Goal: Navigation & Orientation: Find specific page/section

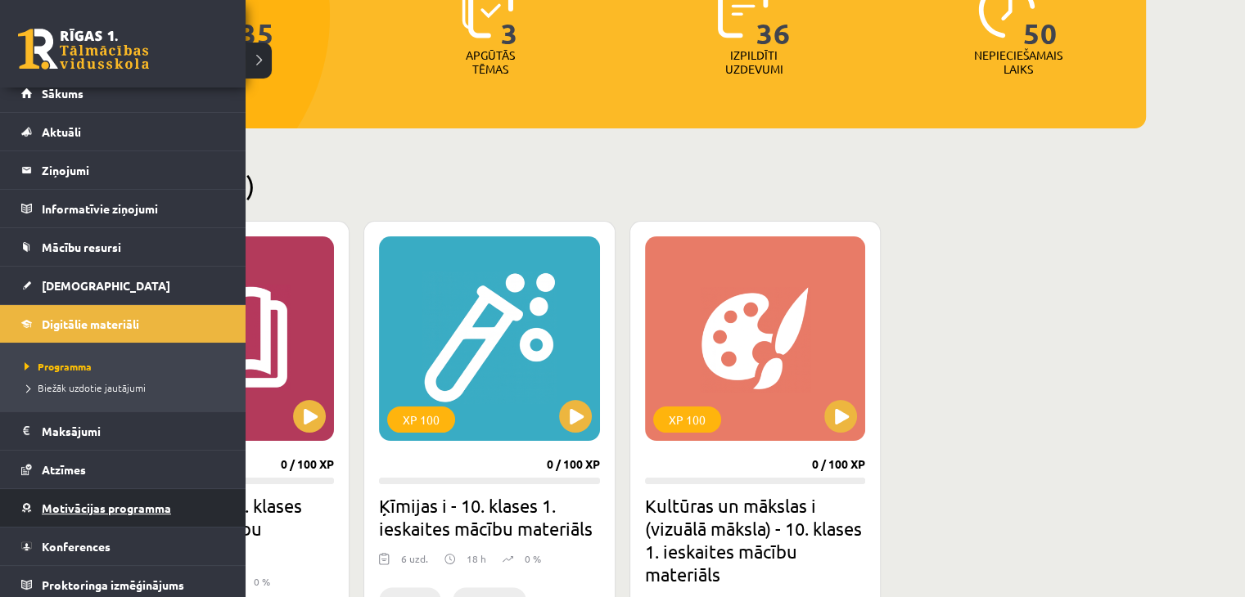
scroll to position [18, 0]
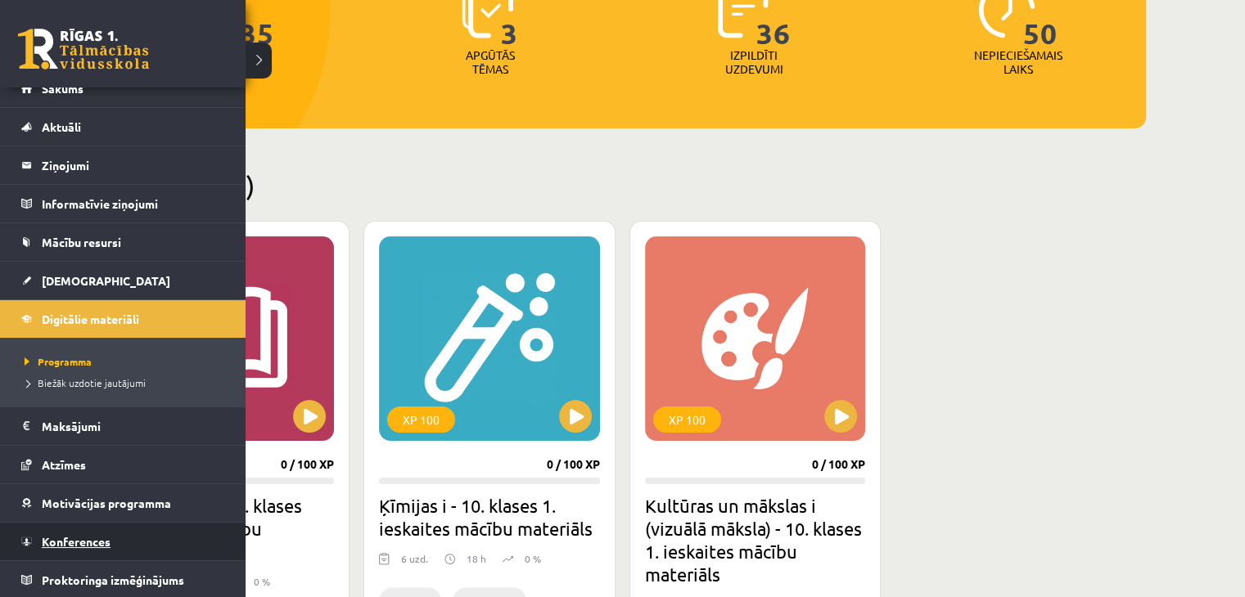
click at [88, 540] on span "Konferences" at bounding box center [76, 541] width 69 height 15
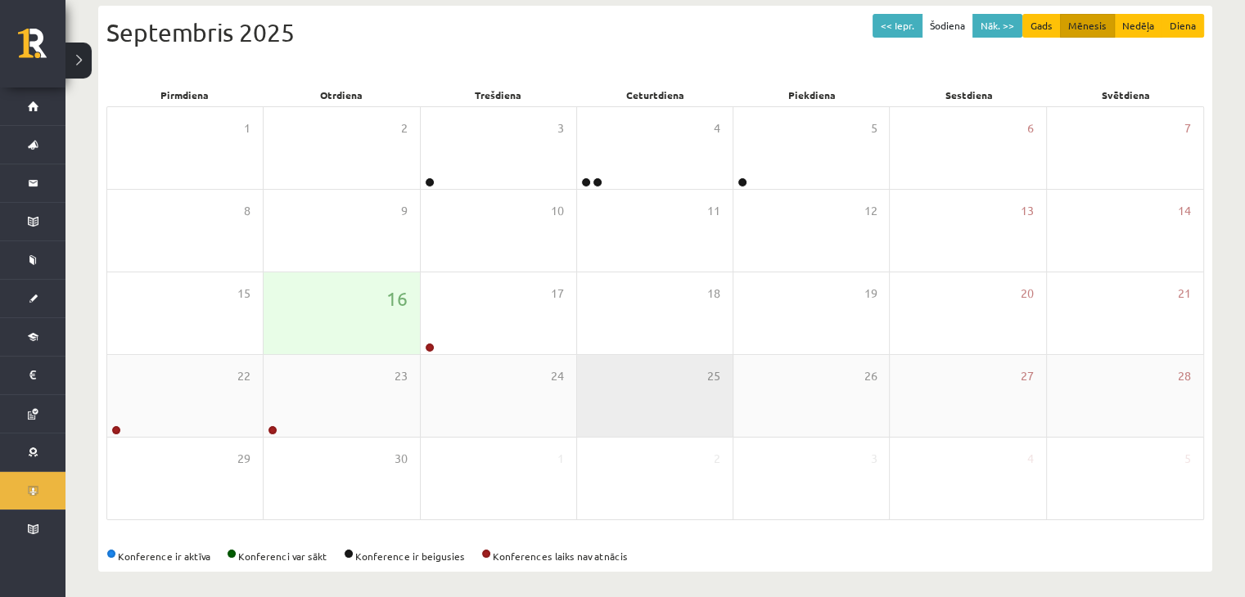
scroll to position [183, 0]
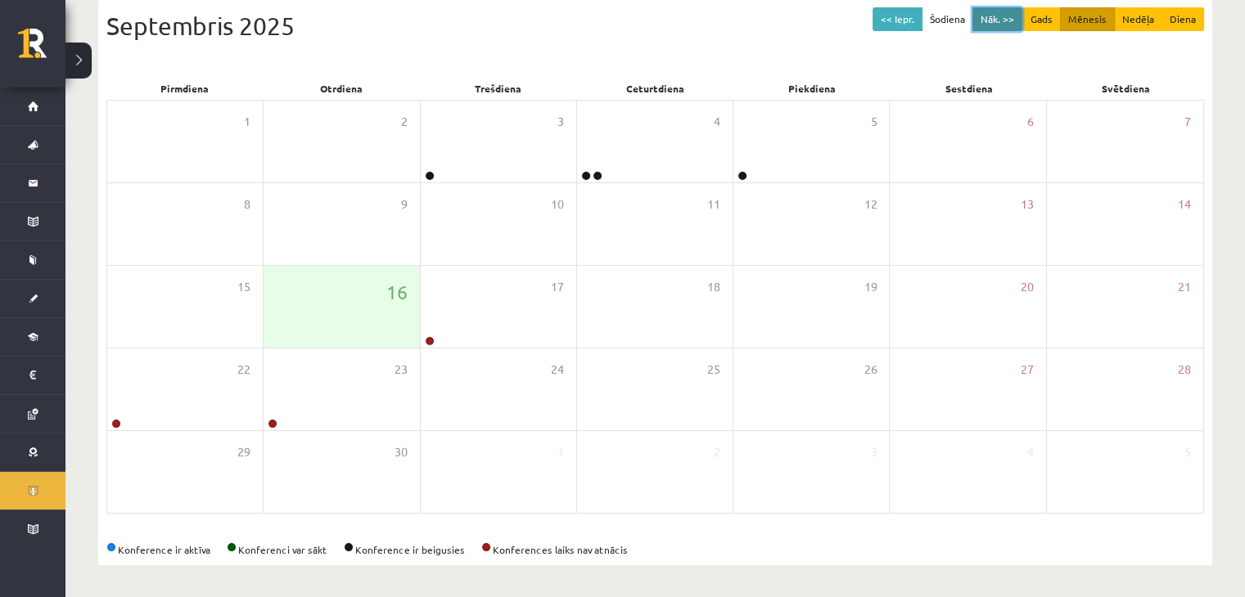
click at [995, 26] on button "Nāk. >>" at bounding box center [997, 19] width 50 height 24
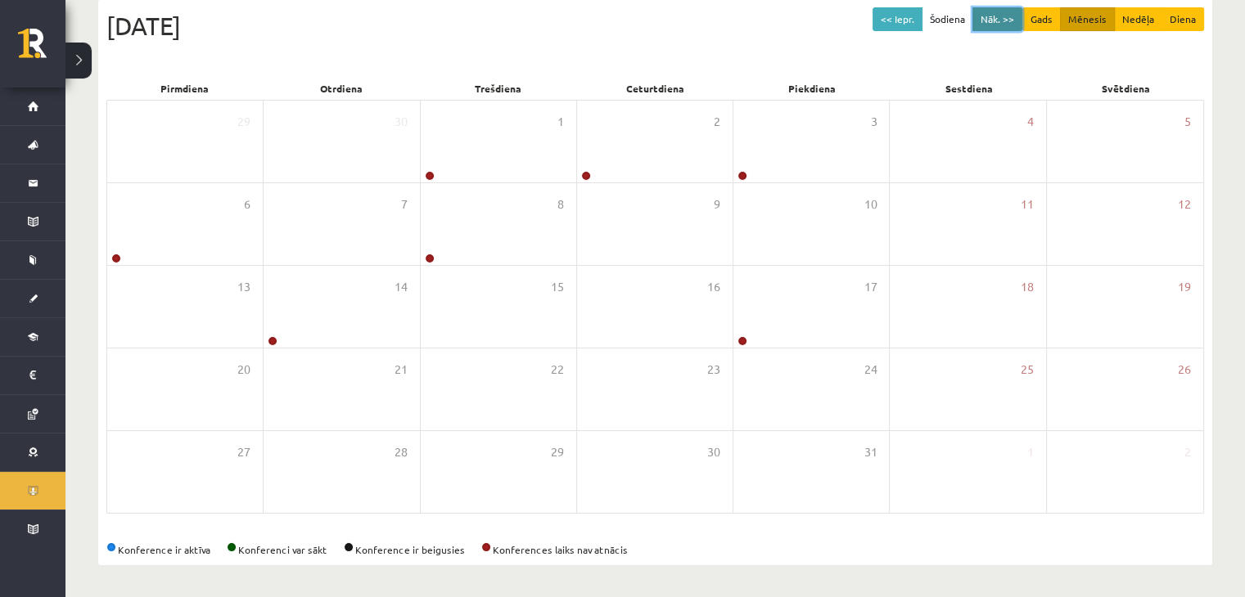
click at [995, 26] on button "Nāk. >>" at bounding box center [997, 19] width 50 height 24
click at [996, 21] on button "Nāk. >>" at bounding box center [997, 19] width 50 height 24
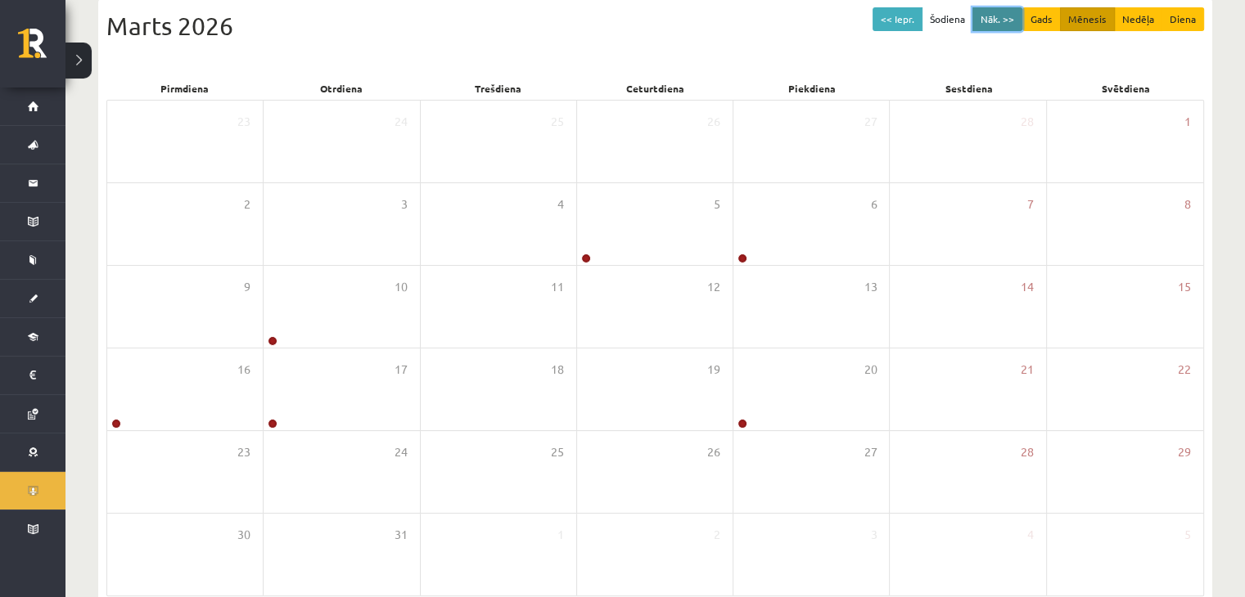
click at [996, 21] on button "Nāk. >>" at bounding box center [997, 19] width 50 height 24
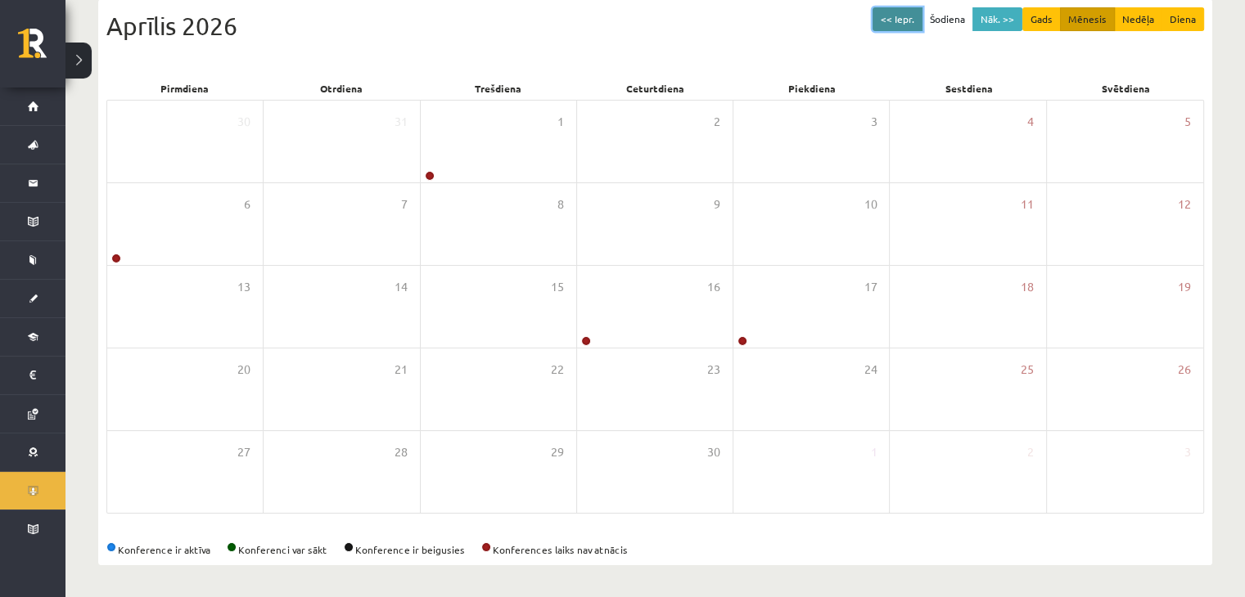
click at [908, 23] on button "<< Iepr." at bounding box center [897, 19] width 50 height 24
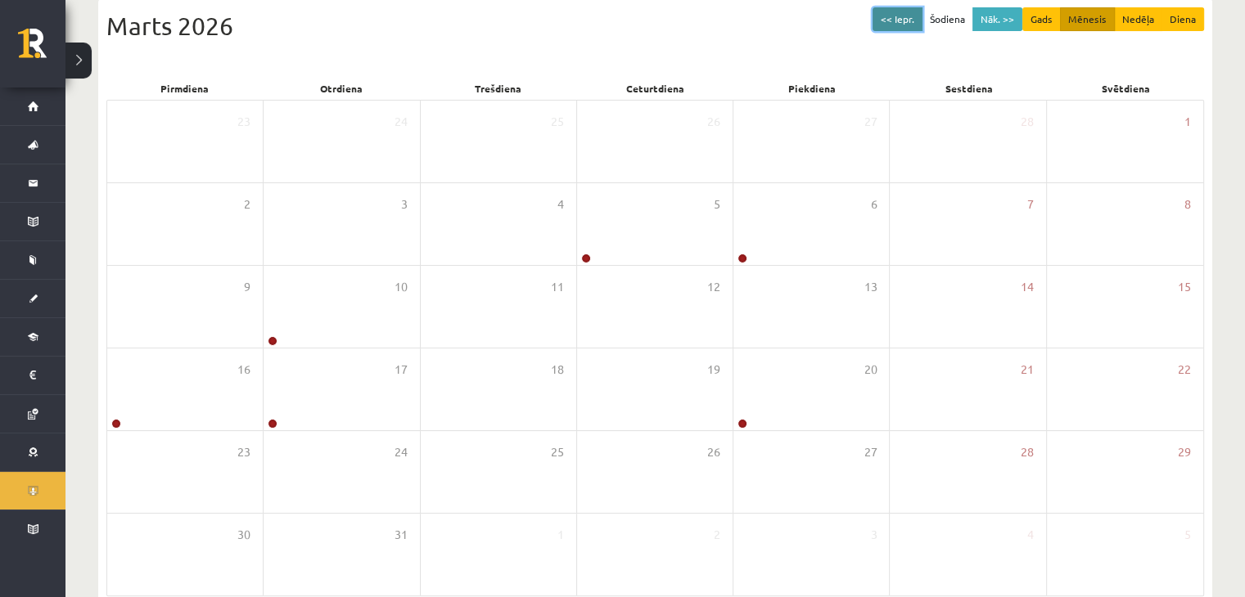
click at [903, 15] on button "<< Iepr." at bounding box center [897, 19] width 50 height 24
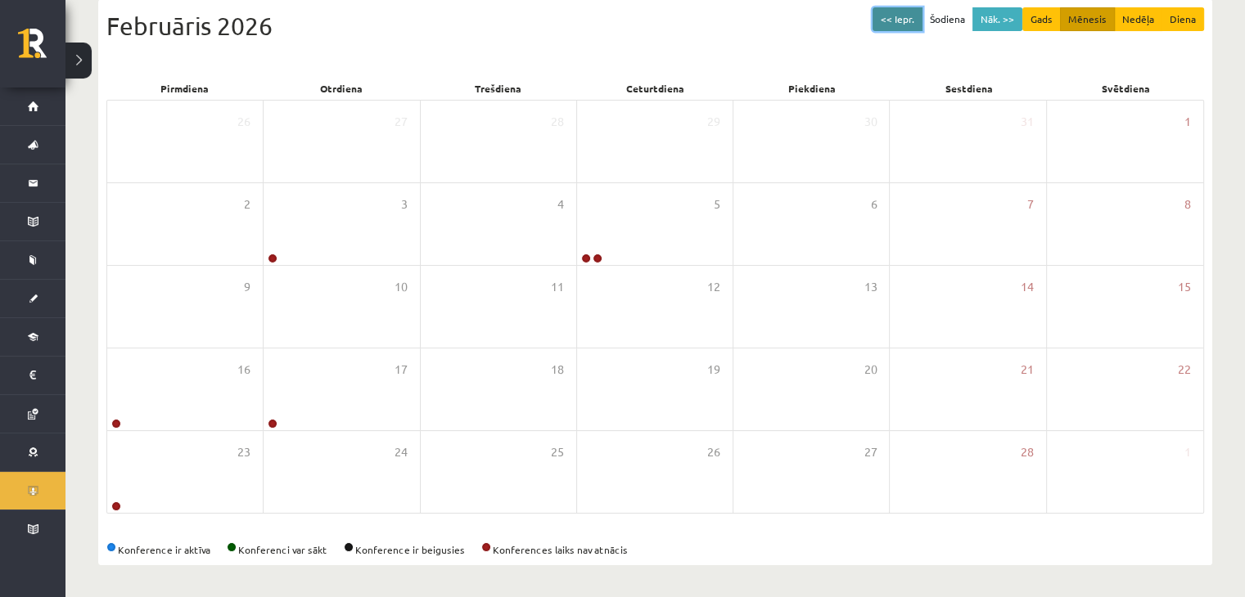
click at [903, 15] on button "<< Iepr." at bounding box center [897, 19] width 50 height 24
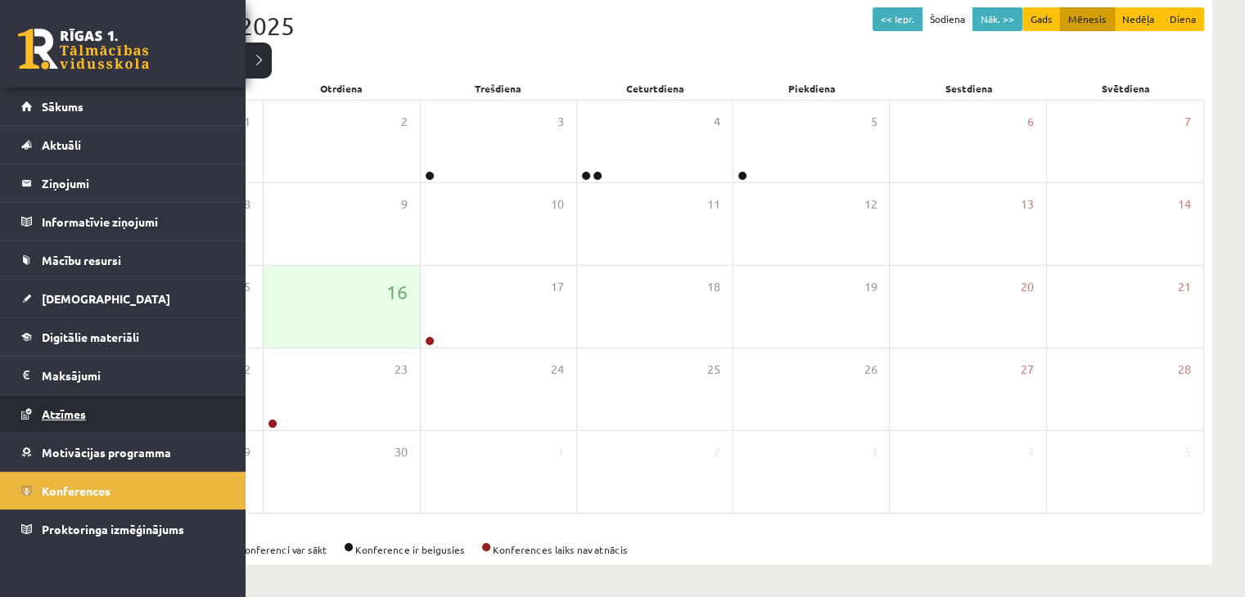
click at [79, 417] on span "Atzīmes" at bounding box center [64, 414] width 44 height 15
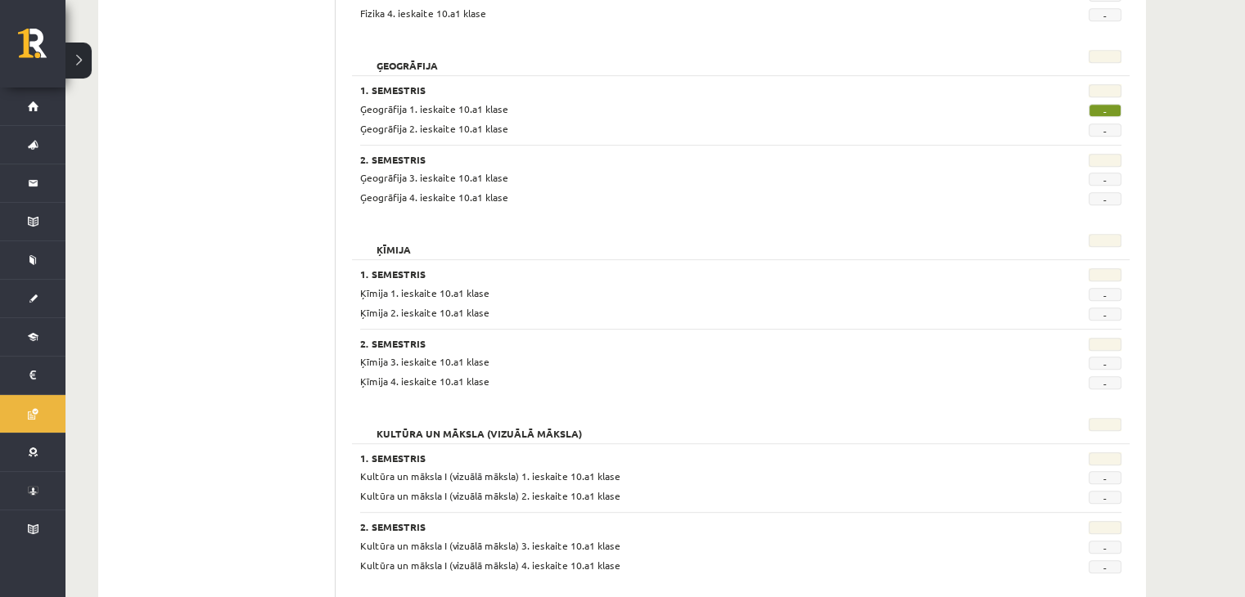
scroll to position [770, 0]
click at [1111, 111] on span "-" at bounding box center [1104, 111] width 33 height 13
click at [1106, 110] on span "-" at bounding box center [1104, 111] width 33 height 13
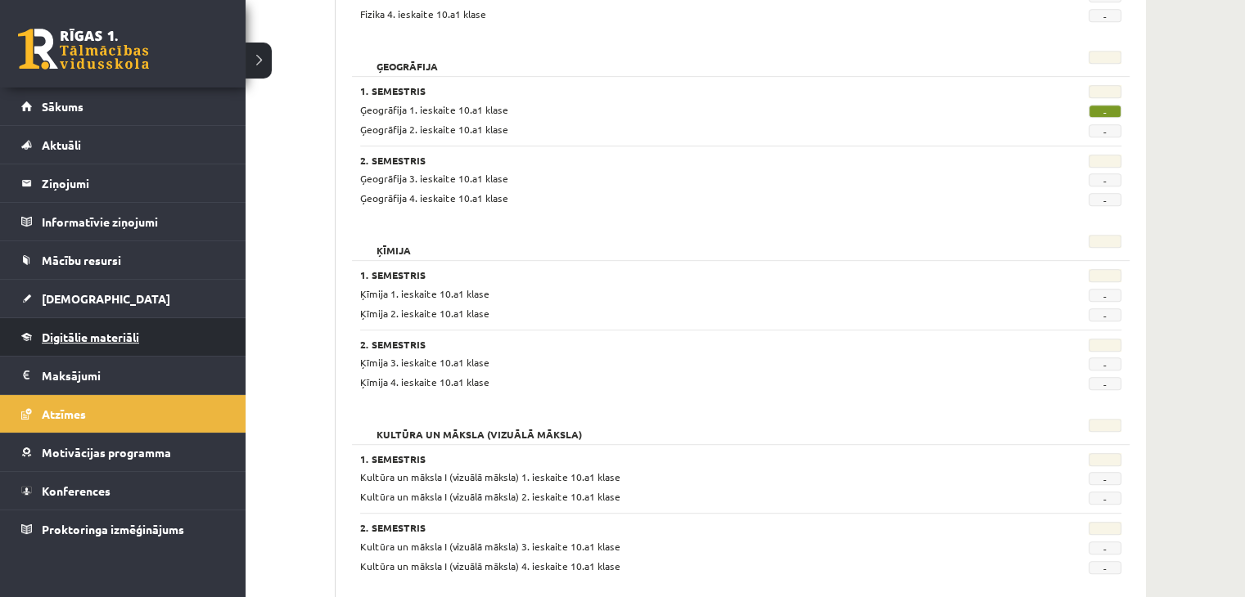
click at [76, 347] on link "Digitālie materiāli" at bounding box center [123, 337] width 204 height 38
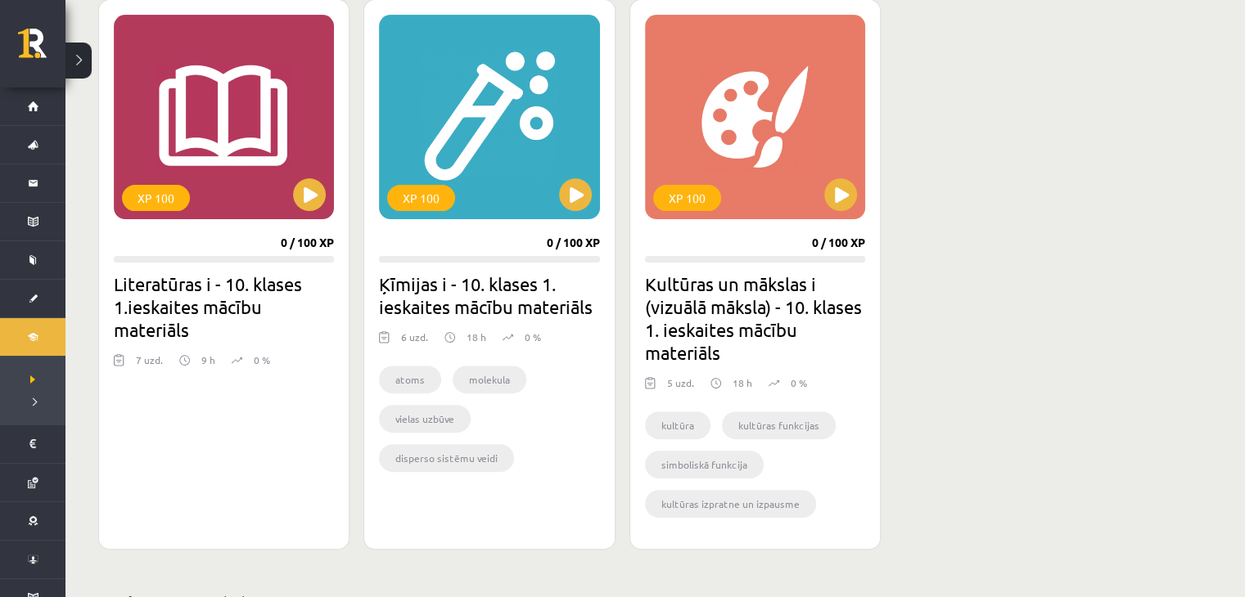
scroll to position [443, 0]
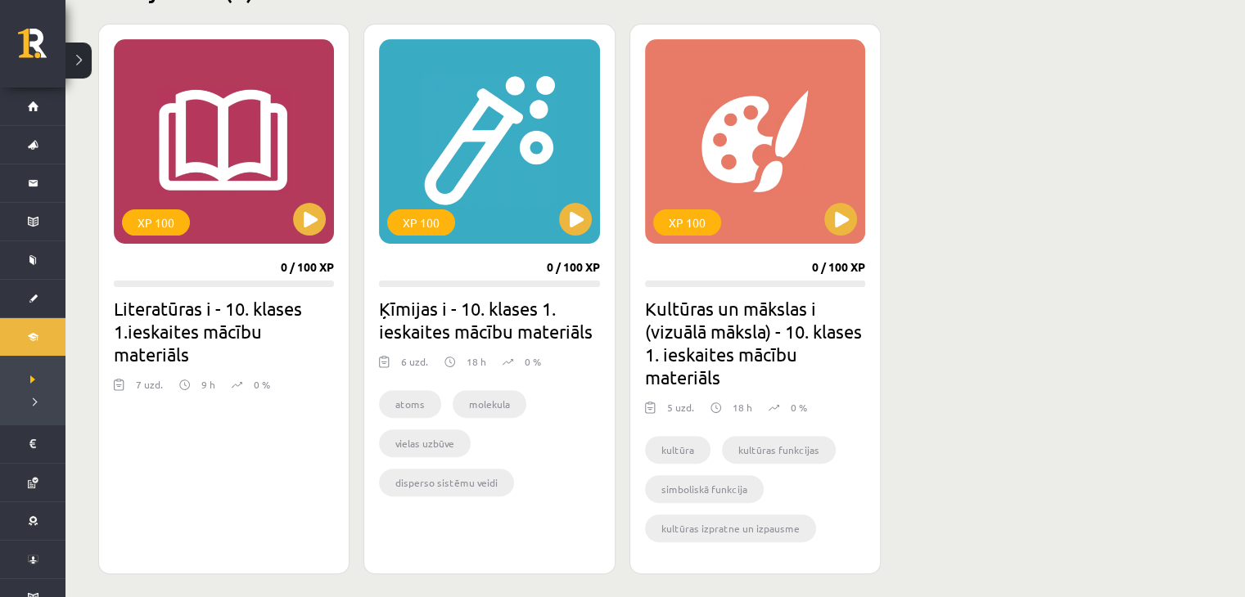
click at [920, 303] on div "XP 100 0 / 100 XP Literatūras i - 10. klases 1.ieskaites mācību materiāls 7 uzd…" at bounding box center [621, 299] width 1047 height 551
